Goal: Find specific page/section: Find specific page/section

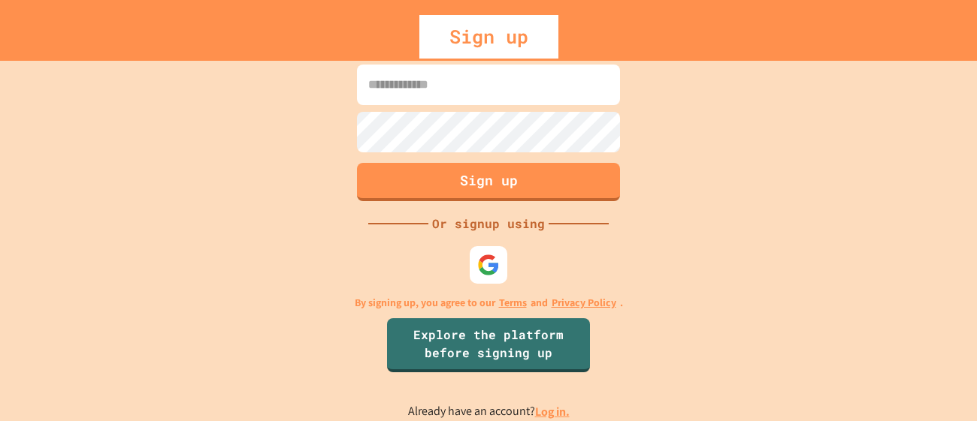
click at [550, 415] on link "Log in." at bounding box center [552, 412] width 35 height 16
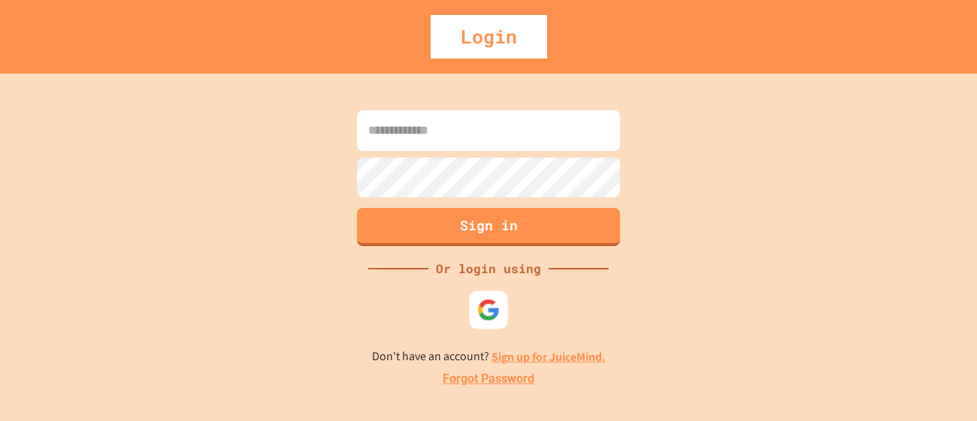
click at [485, 313] on img at bounding box center [488, 310] width 23 height 23
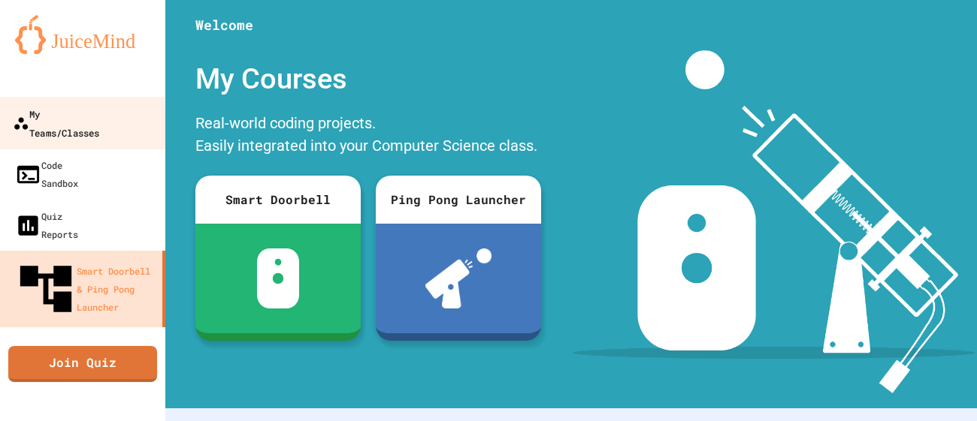
click at [99, 113] on div "My Teams/Classes" at bounding box center [56, 122] width 86 height 37
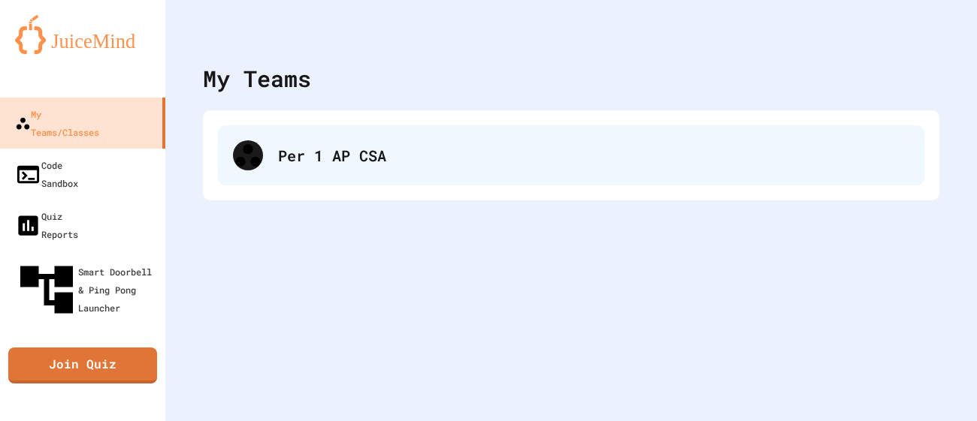
click at [317, 140] on div "Per 1 AP CSA" at bounding box center [571, 155] width 706 height 60
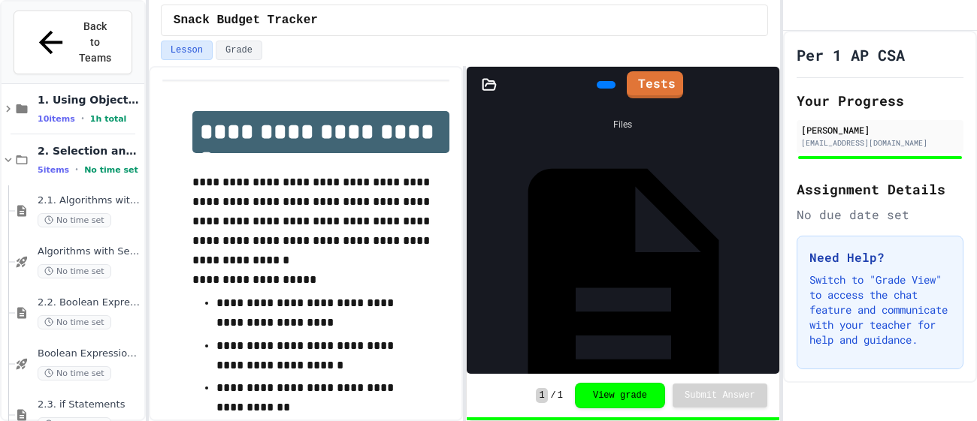
scroll to position [633, 0]
